Goal: Find specific page/section: Find specific page/section

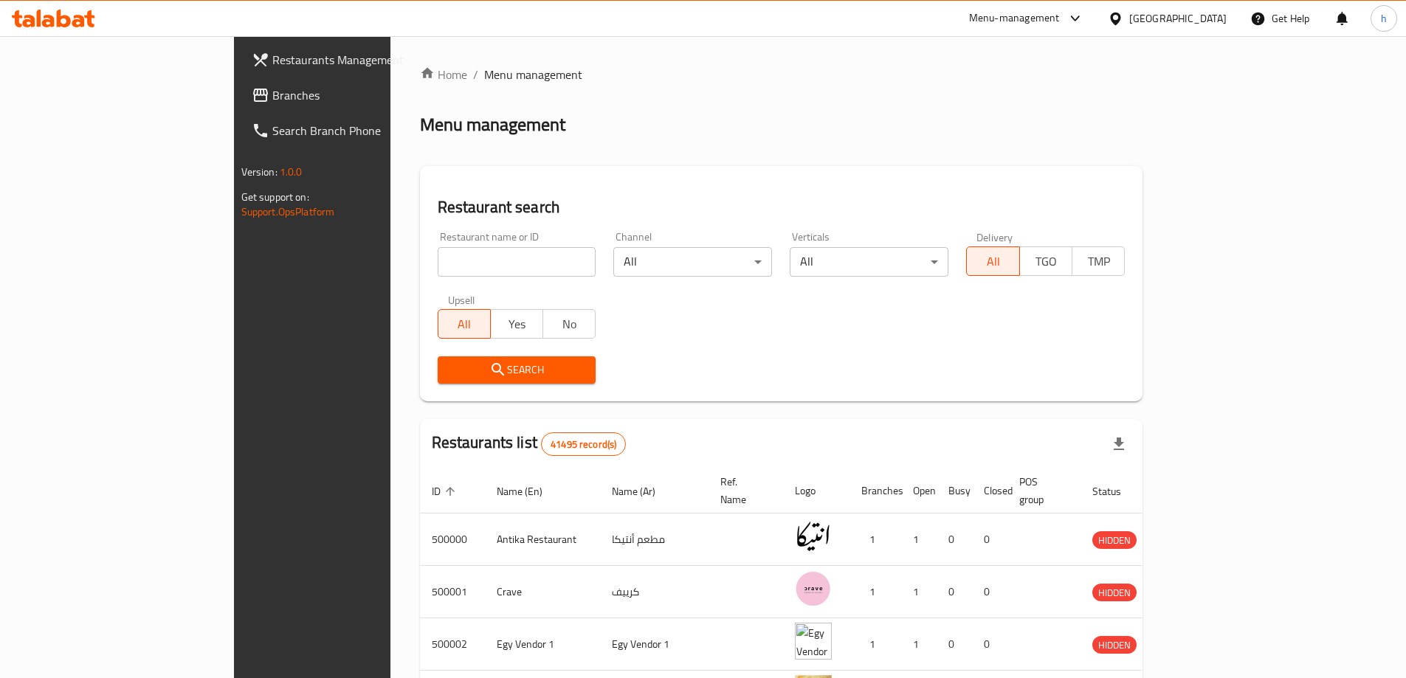
click at [1204, 16] on div "[GEOGRAPHIC_DATA]" at bounding box center [1177, 18] width 97 height 16
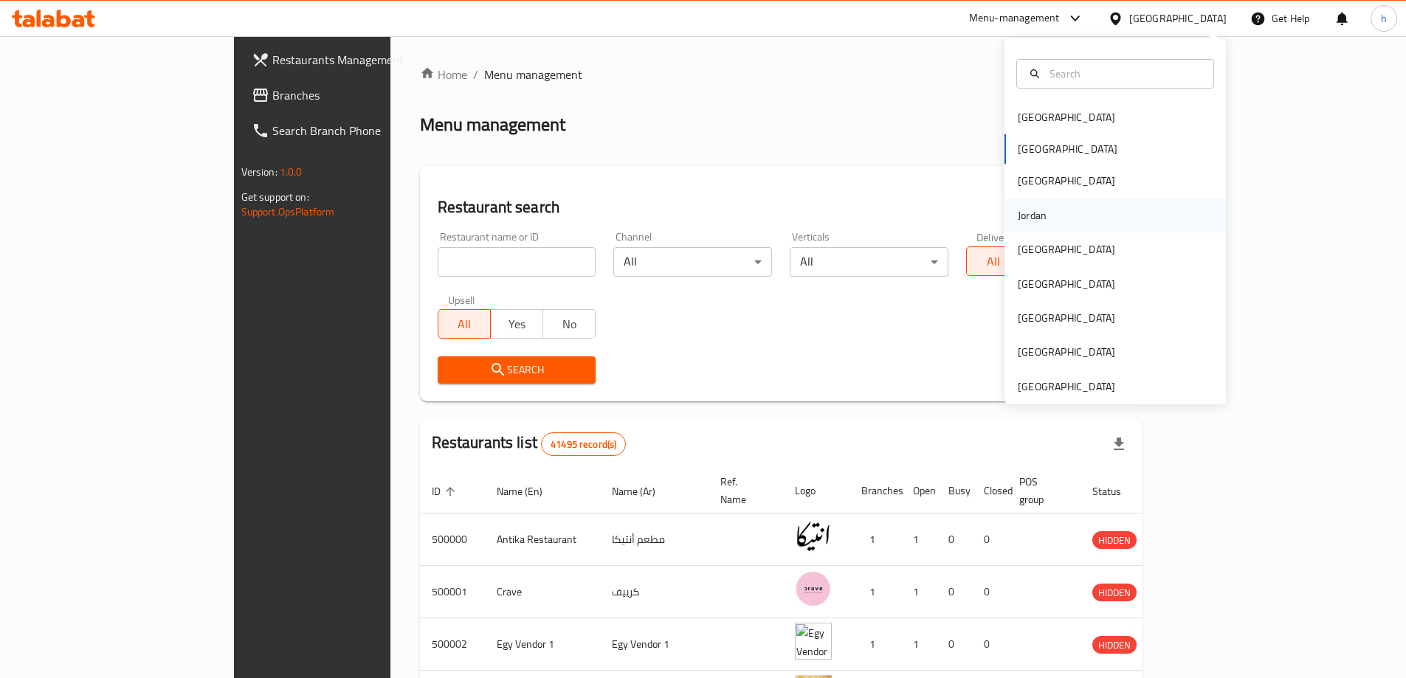
click at [1036, 218] on div "Jordan" at bounding box center [1032, 216] width 52 height 34
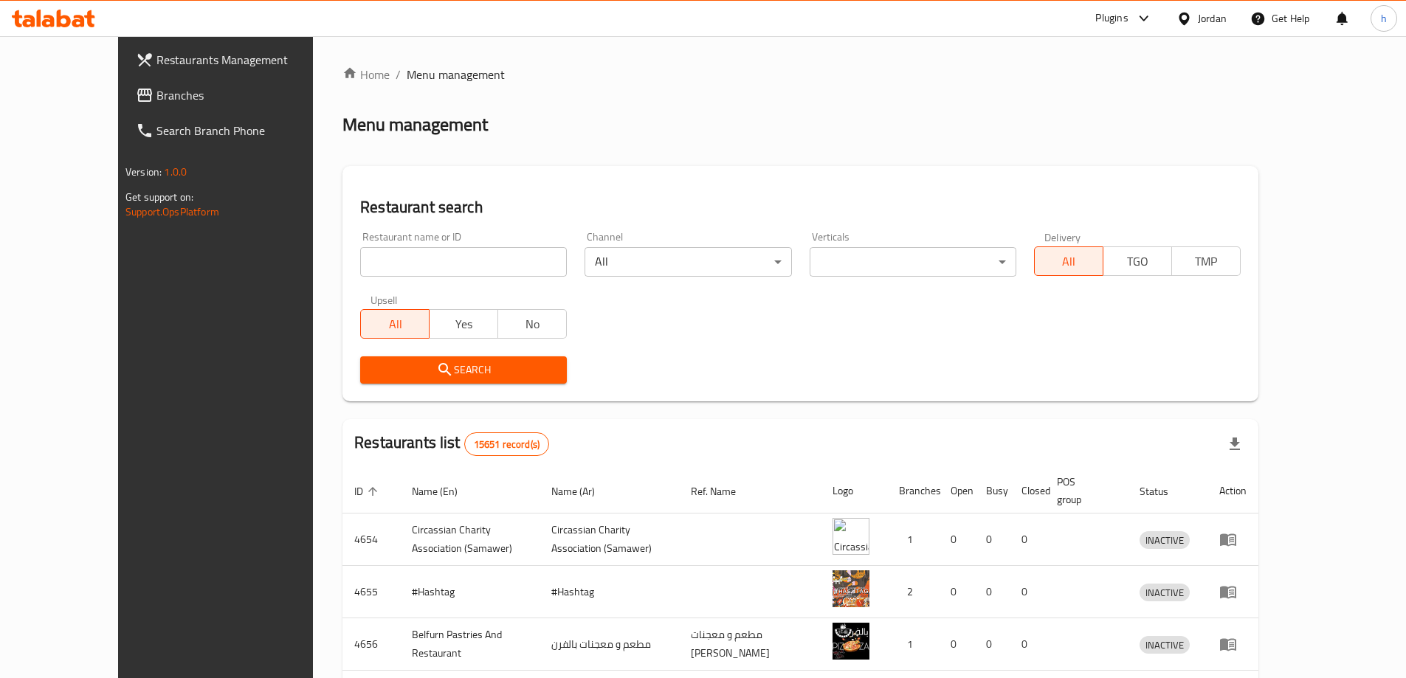
click at [449, 258] on input "search" at bounding box center [463, 262] width 207 height 30
paste input "Credit Card Payment Fee"
type input "C"
click at [379, 258] on input "search" at bounding box center [463, 262] width 207 height 30
paste input "780083"
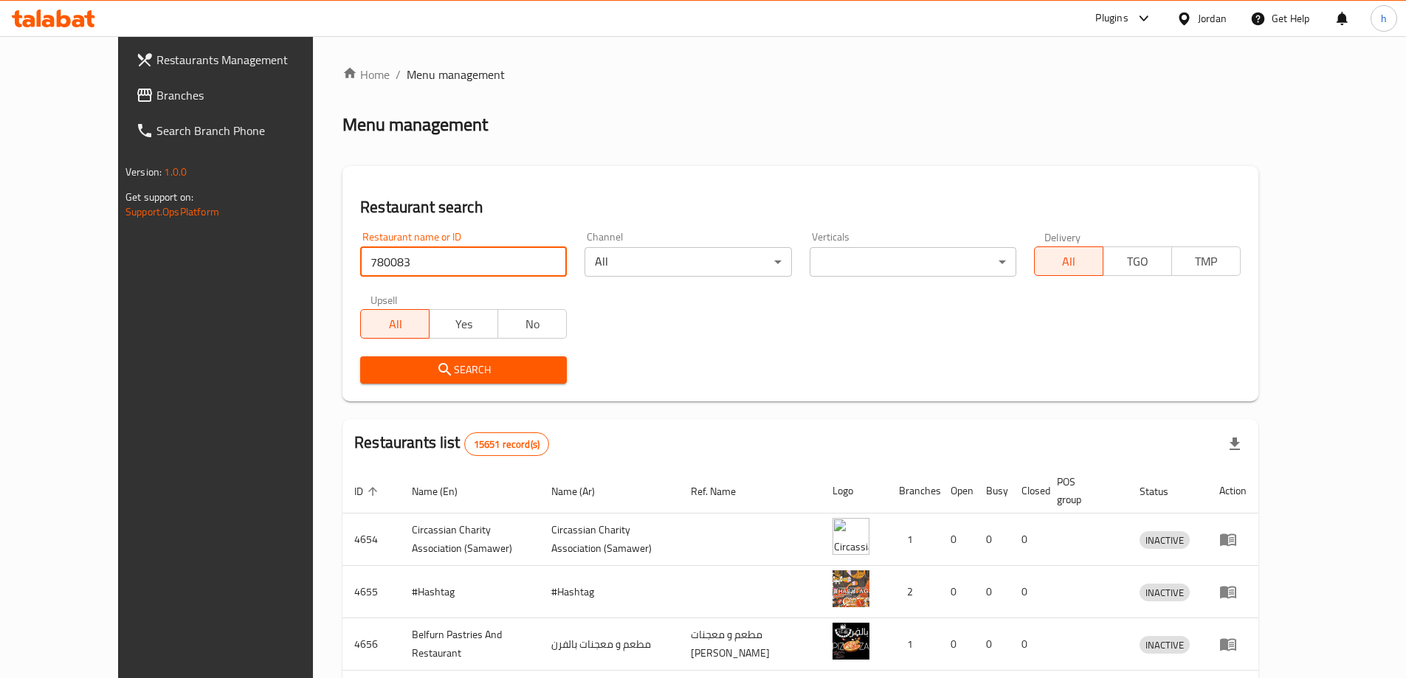
type input "780083"
click at [156, 97] on span "Branches" at bounding box center [248, 95] width 184 height 18
